Goal: Find specific page/section

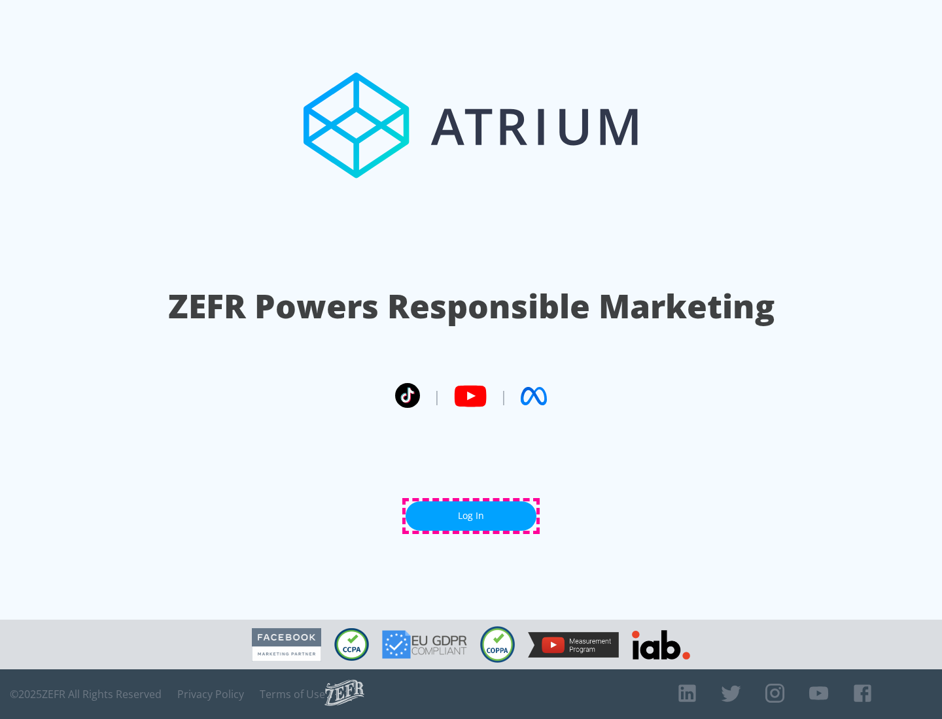
click at [471, 516] on link "Log In" at bounding box center [470, 516] width 131 height 29
